Goal: Task Accomplishment & Management: Complete application form

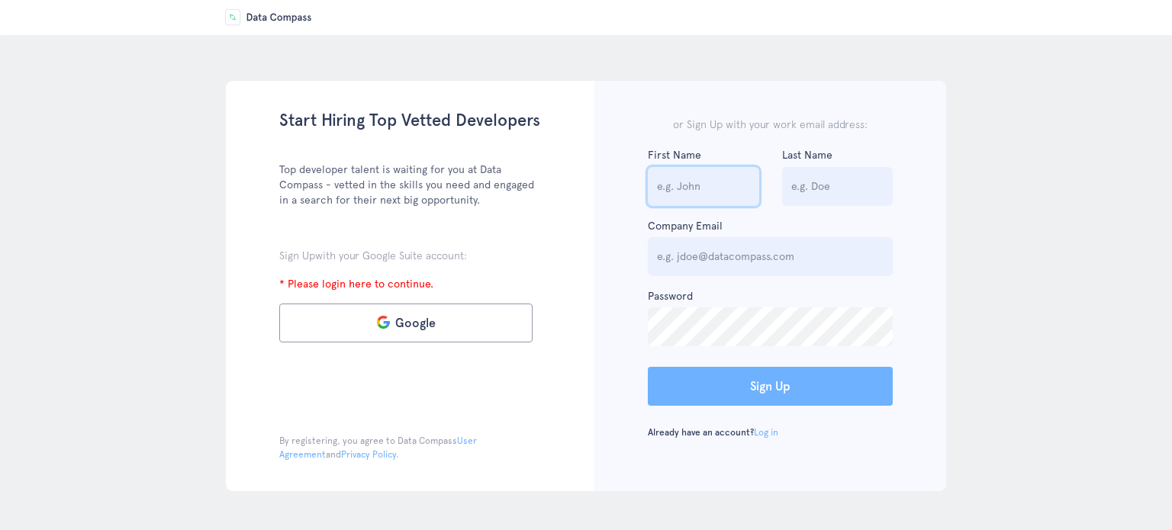
click at [698, 204] on input "text" at bounding box center [703, 186] width 111 height 39
type input "Rodel"
type input "[PERSON_NAME]"
click at [950, 298] on div "Start Hiring Top Vetted Developers Top developer talent is waiting for you at D…" at bounding box center [586, 286] width 847 height 411
type input "[EMAIL_ADDRESS][DOMAIN_NAME]"
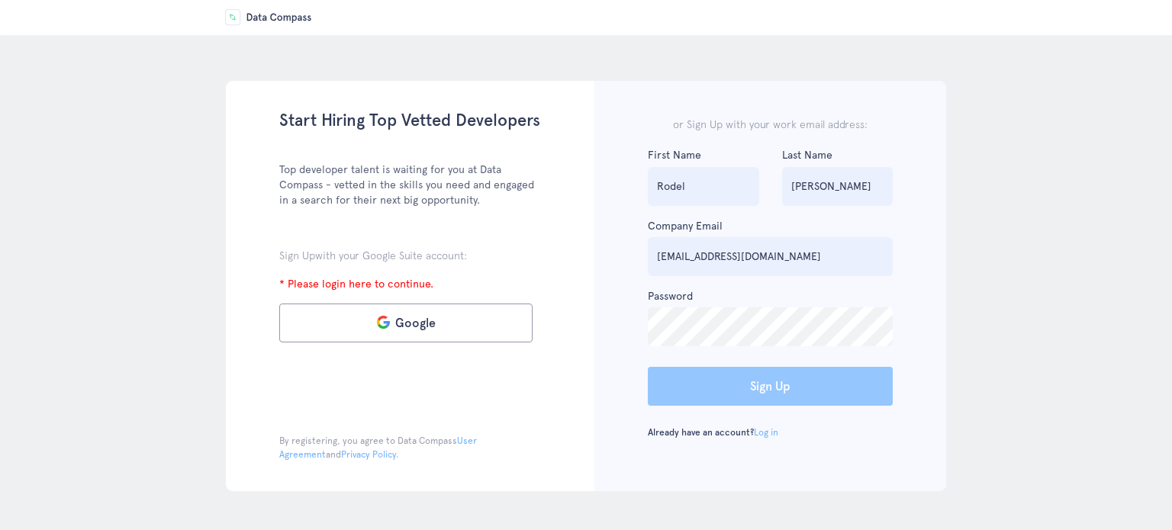
click at [768, 388] on button "Sign Up" at bounding box center [770, 386] width 245 height 39
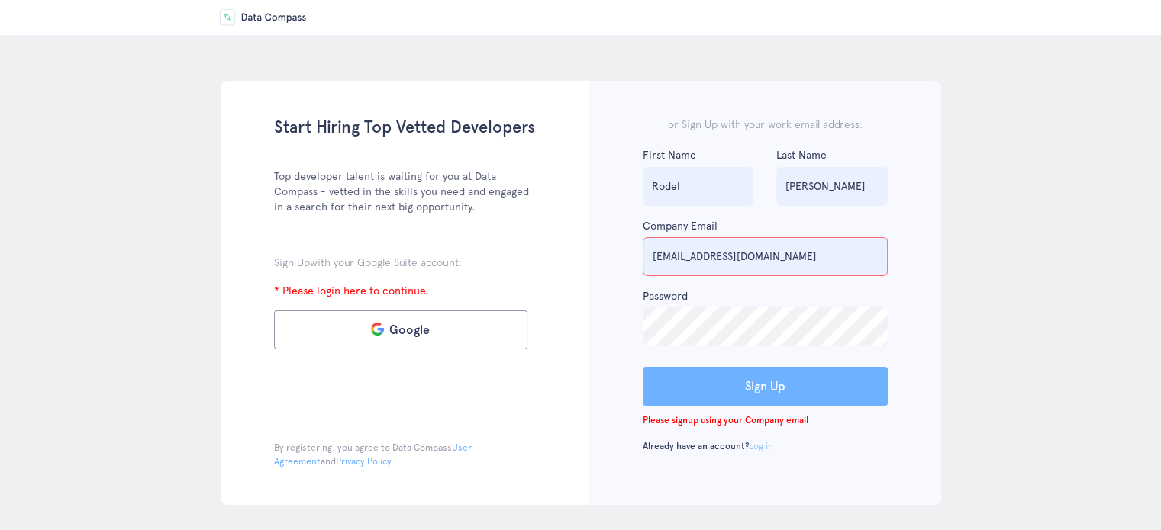
click at [764, 451] on link "Log in" at bounding box center [761, 446] width 24 height 11
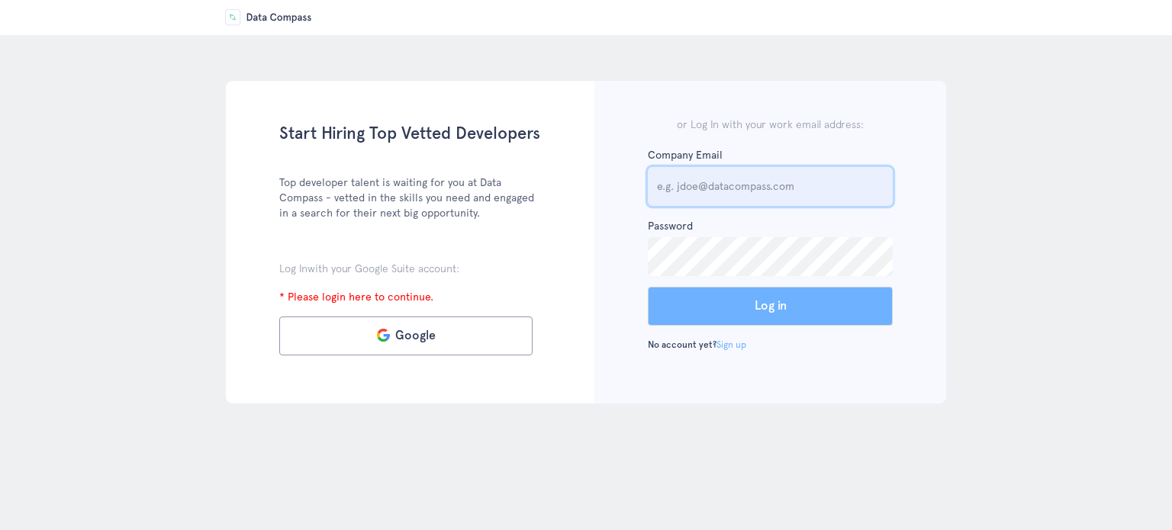
click at [729, 185] on input "email" at bounding box center [770, 186] width 245 height 39
type input "[EMAIL_ADDRESS][DOMAIN_NAME]"
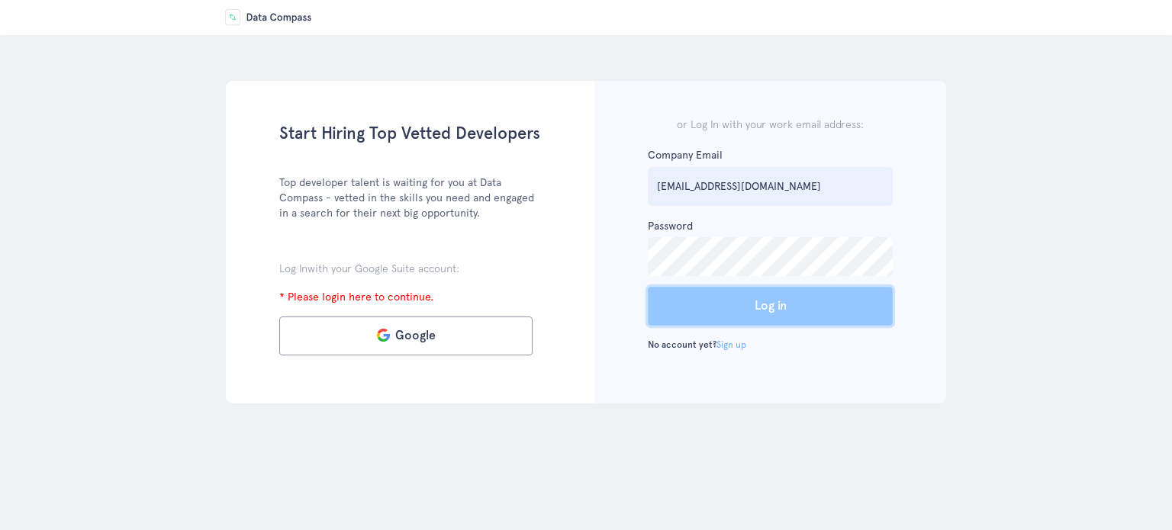
click at [760, 308] on button "Log in" at bounding box center [770, 306] width 245 height 39
